Goal: Task Accomplishment & Management: Manage account settings

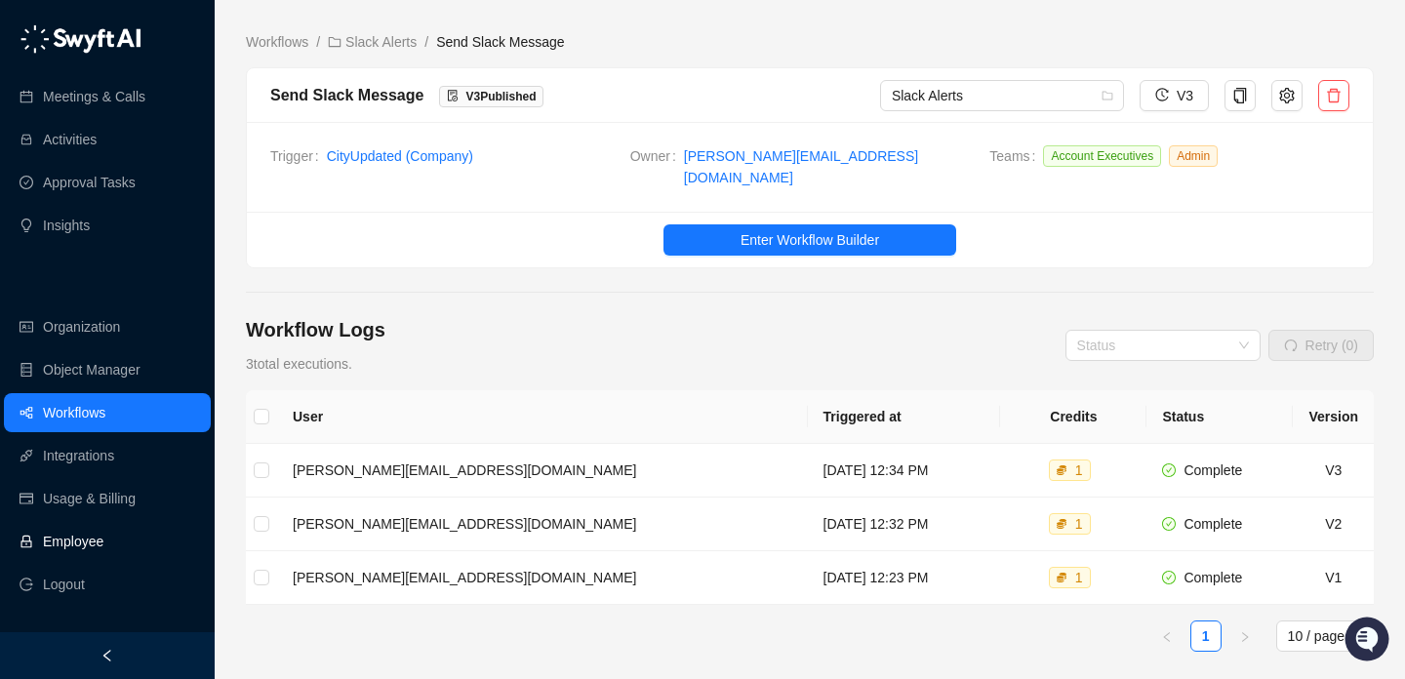
click at [103, 539] on link "Employee" at bounding box center [73, 541] width 60 height 39
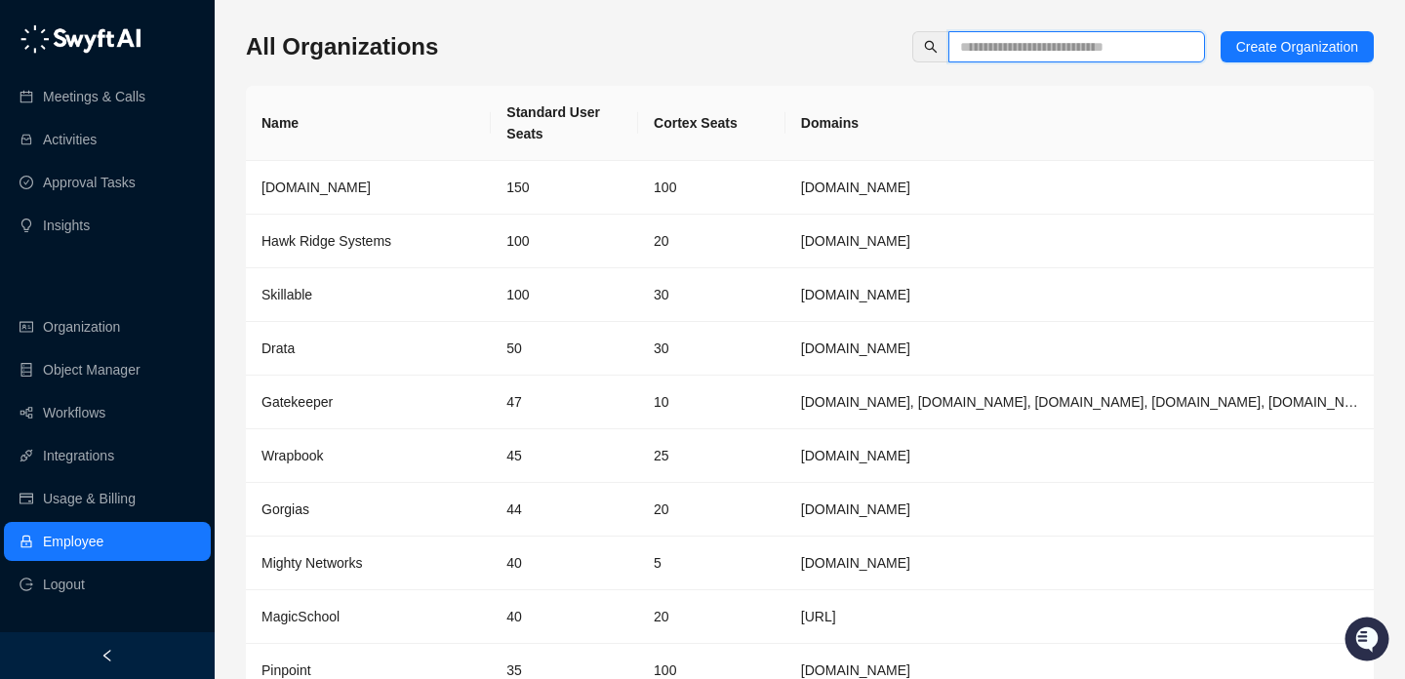
click at [1001, 45] on input "text" at bounding box center [1069, 46] width 218 height 21
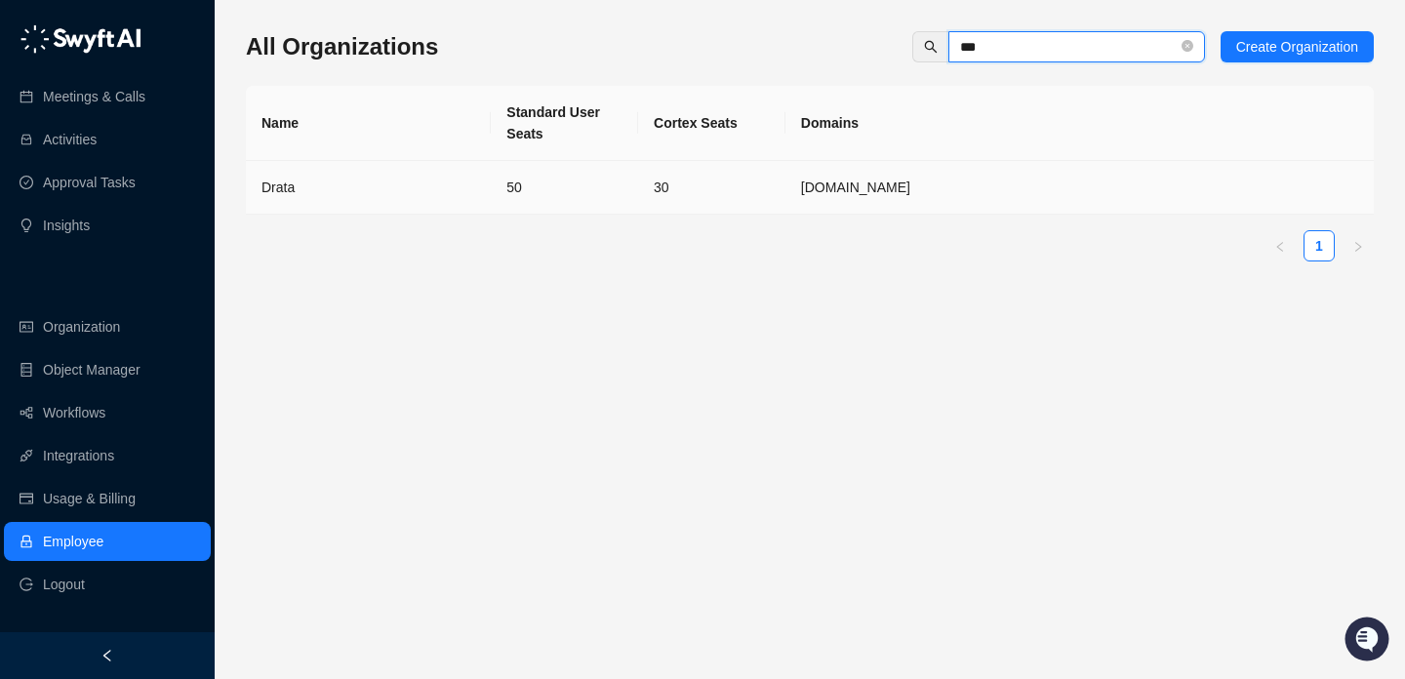
type input "***"
click at [592, 189] on td "50" at bounding box center [564, 188] width 147 height 54
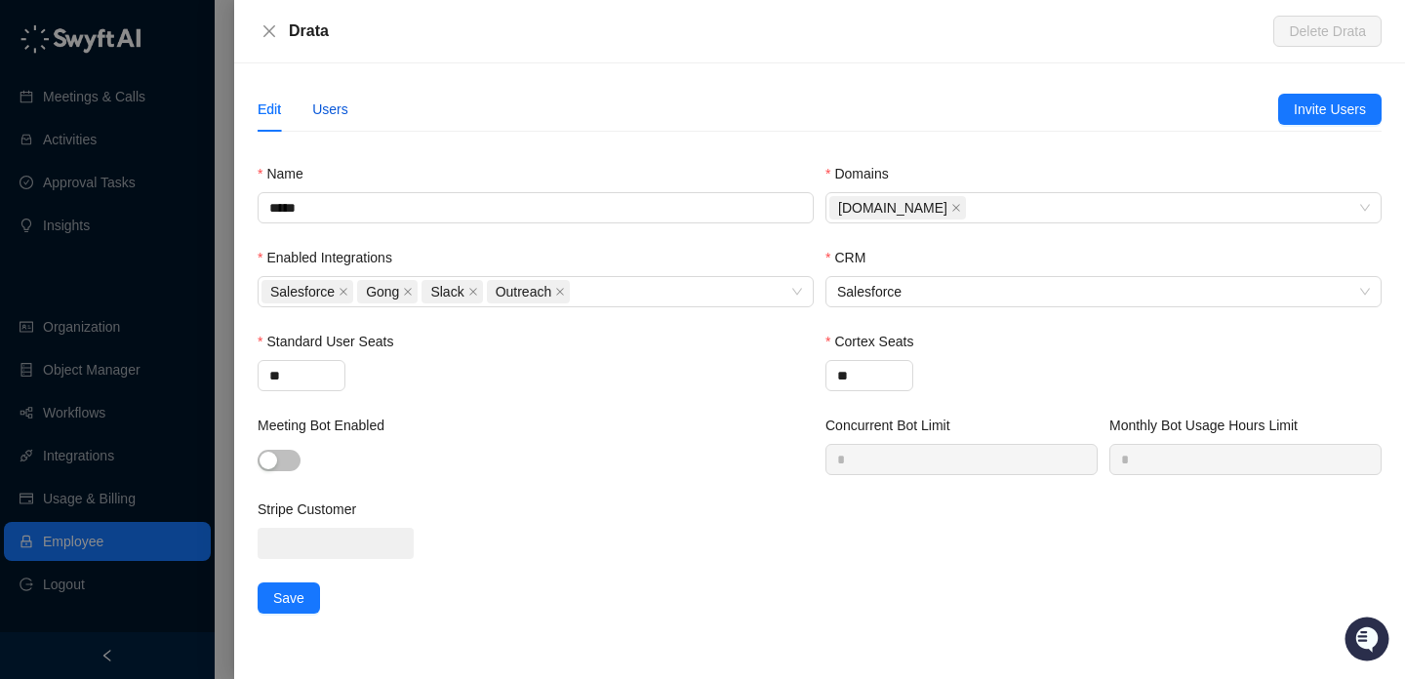
click at [338, 102] on div "Users" at bounding box center [330, 109] width 36 height 21
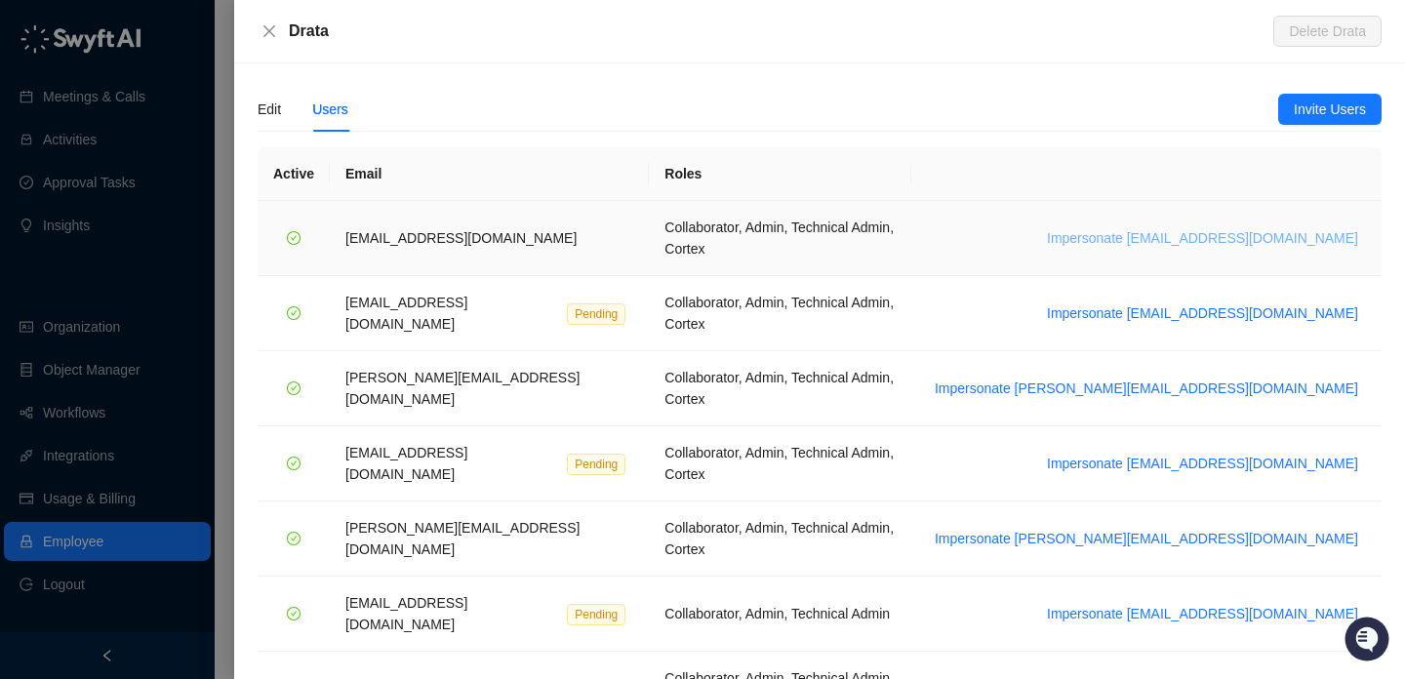
click at [1308, 235] on span "Impersonate [EMAIL_ADDRESS][DOMAIN_NAME]" at bounding box center [1202, 237] width 311 height 21
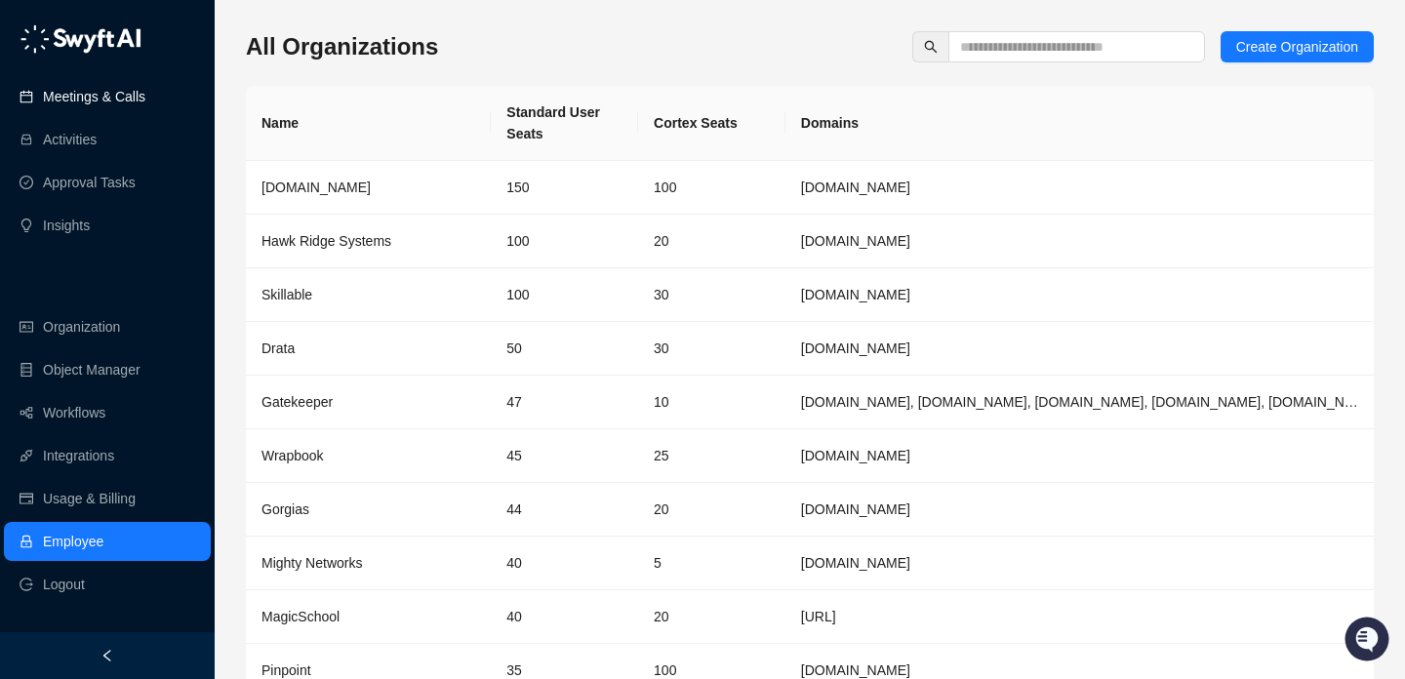
click at [145, 78] on link "Meetings & Calls" at bounding box center [94, 96] width 102 height 39
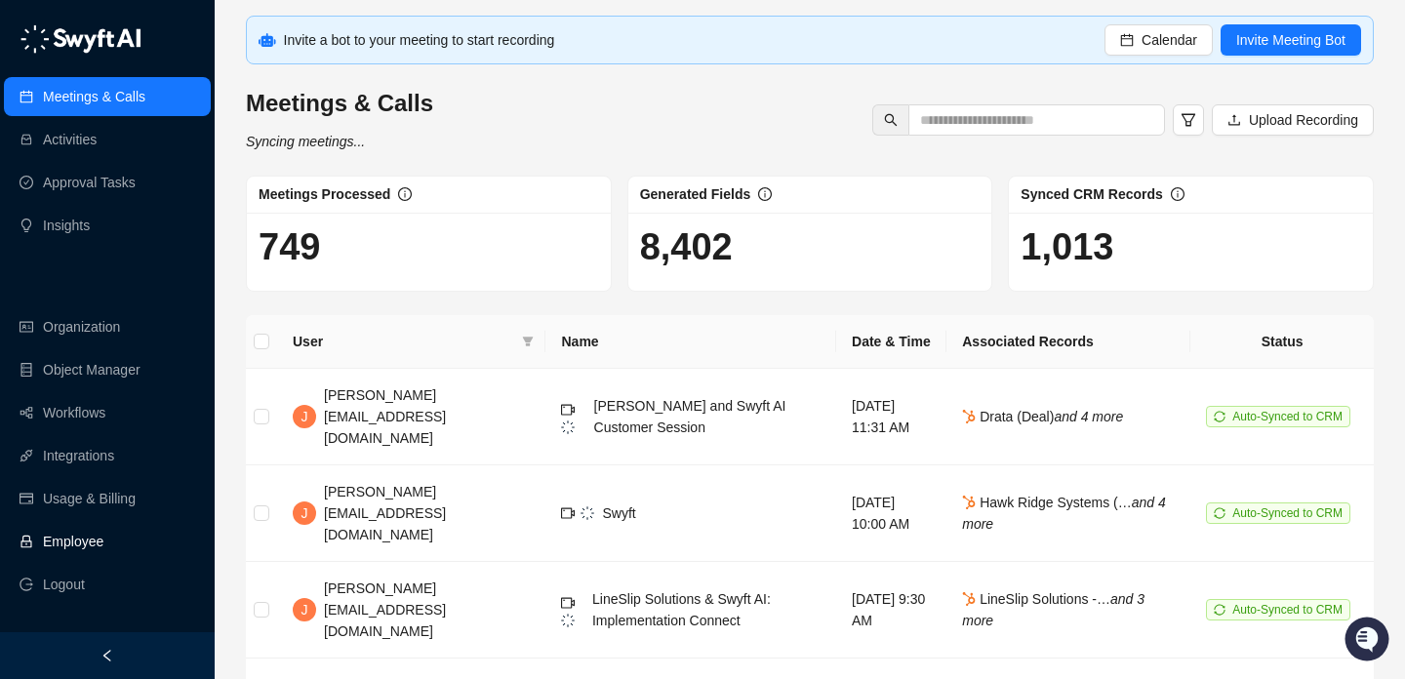
click at [103, 548] on link "Employee" at bounding box center [73, 541] width 60 height 39
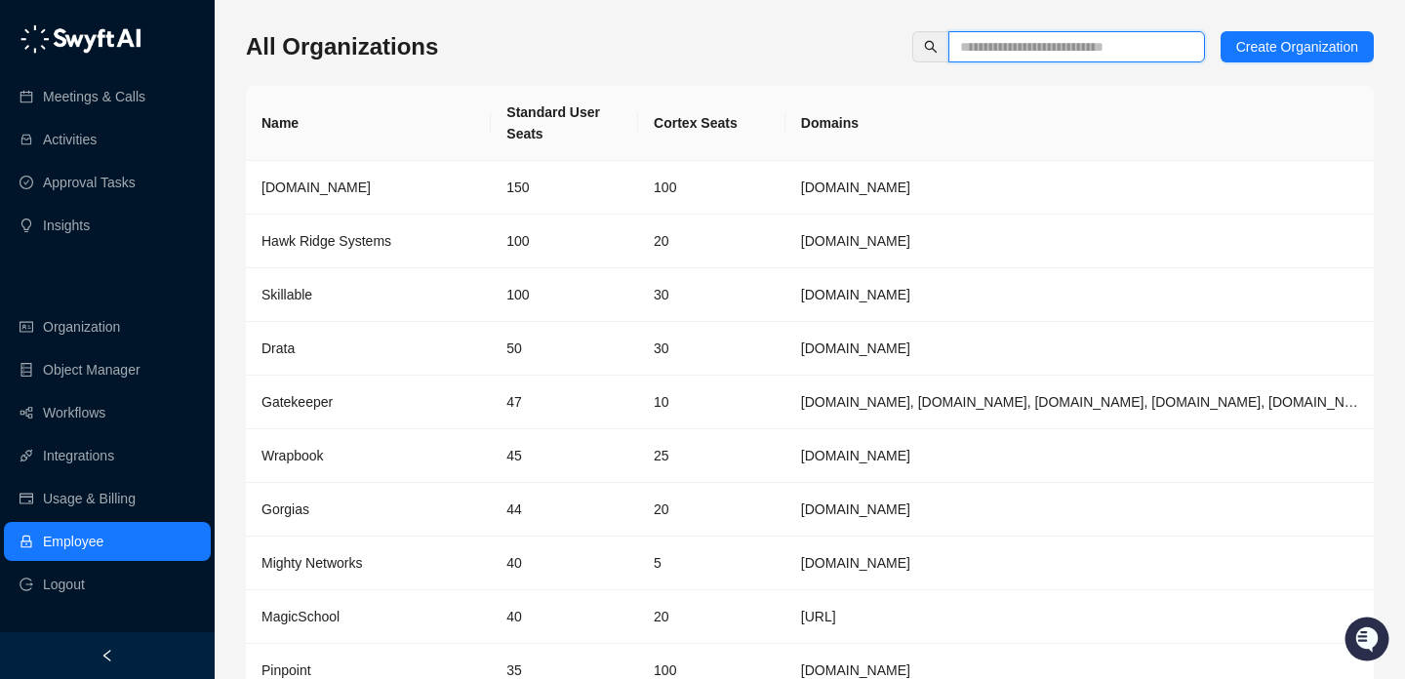
click at [1001, 47] on input "text" at bounding box center [1069, 46] width 218 height 21
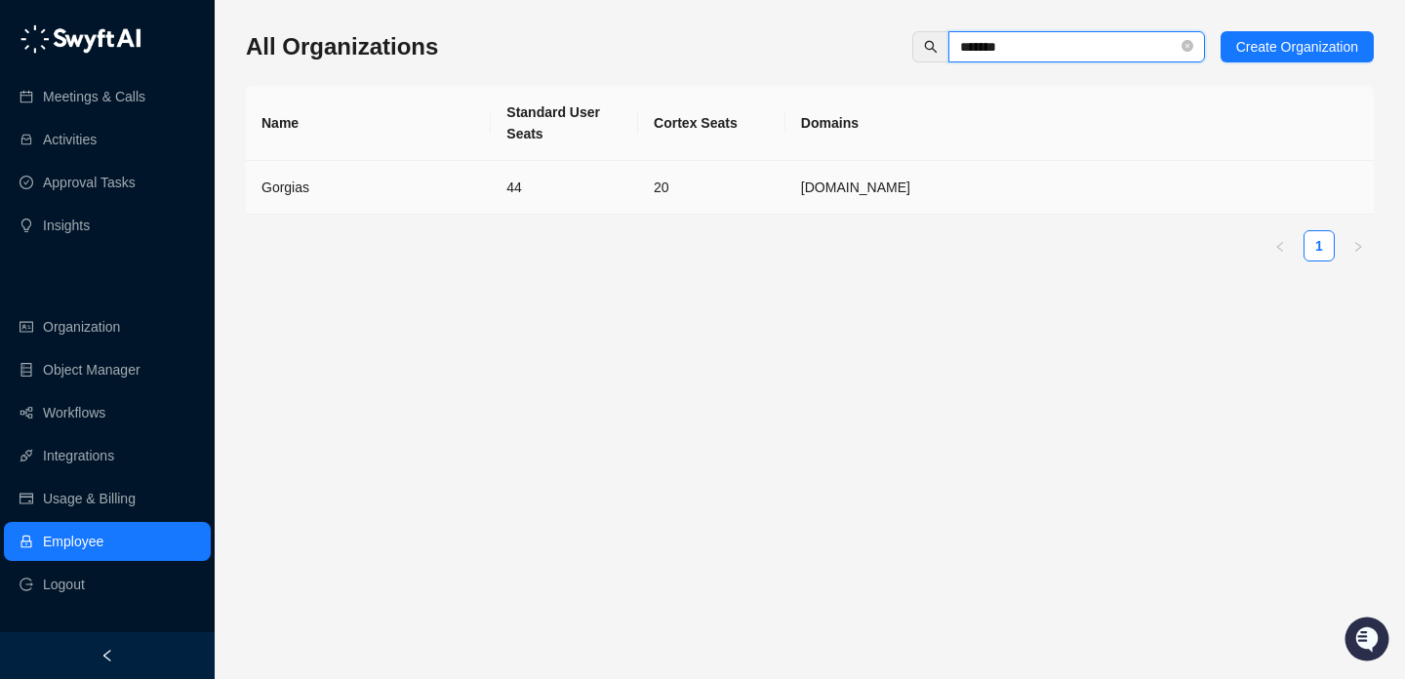
type input "*******"
click at [580, 172] on td "44" at bounding box center [564, 188] width 147 height 54
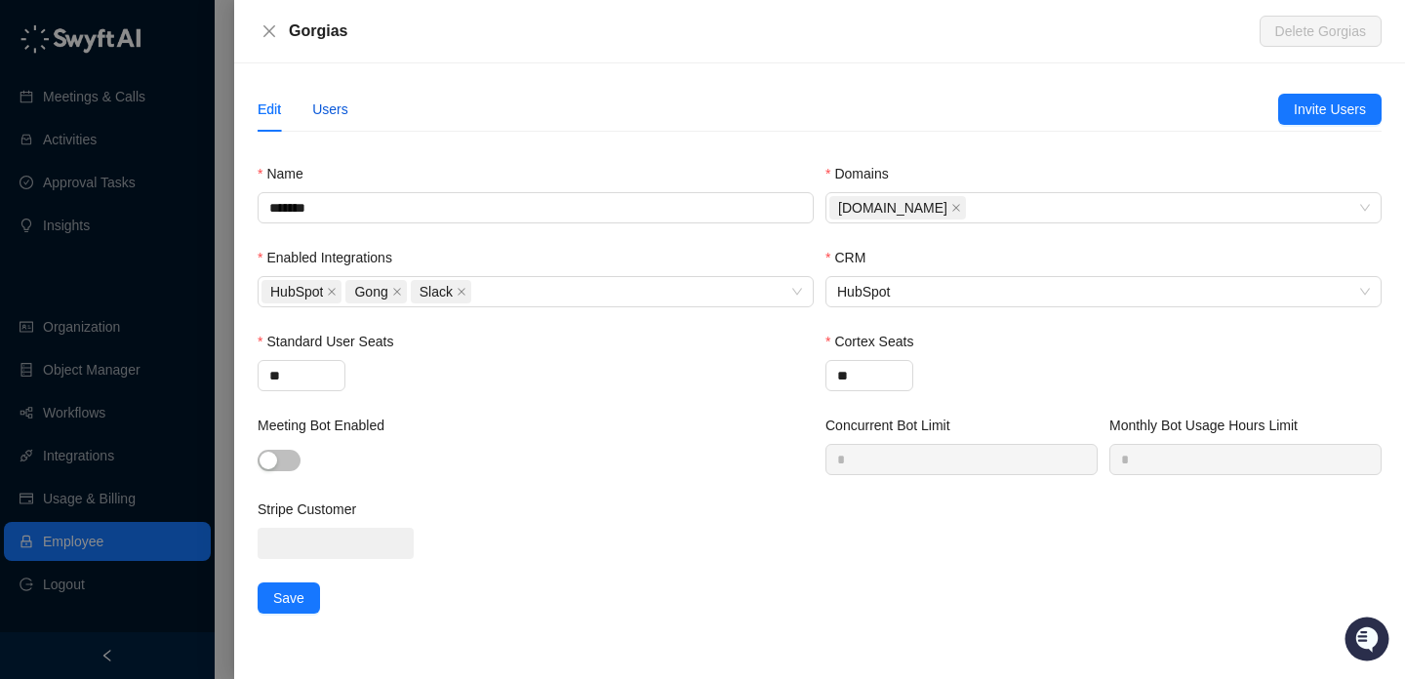
click at [335, 112] on div "Users" at bounding box center [330, 109] width 36 height 21
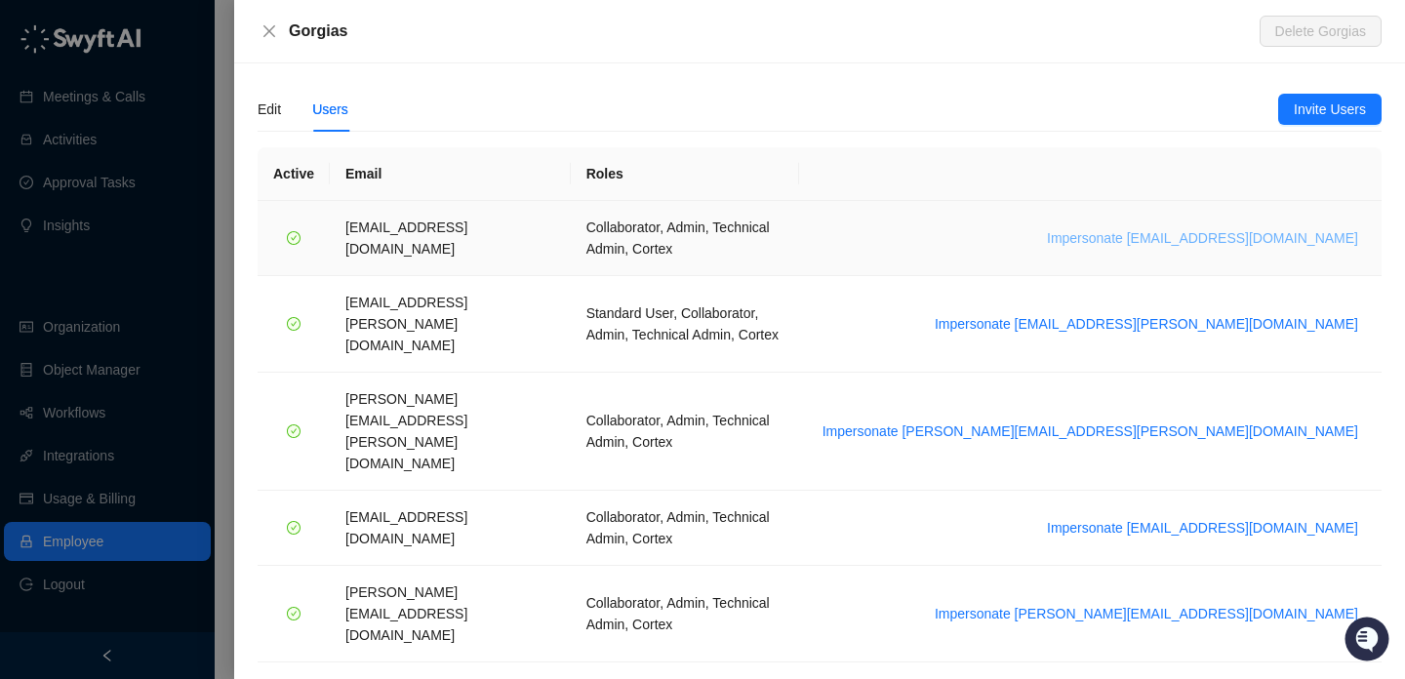
click at [1156, 232] on span "Impersonate arash.akhiani@gorgias.com" at bounding box center [1202, 237] width 311 height 21
